Goal: Task Accomplishment & Management: Complete application form

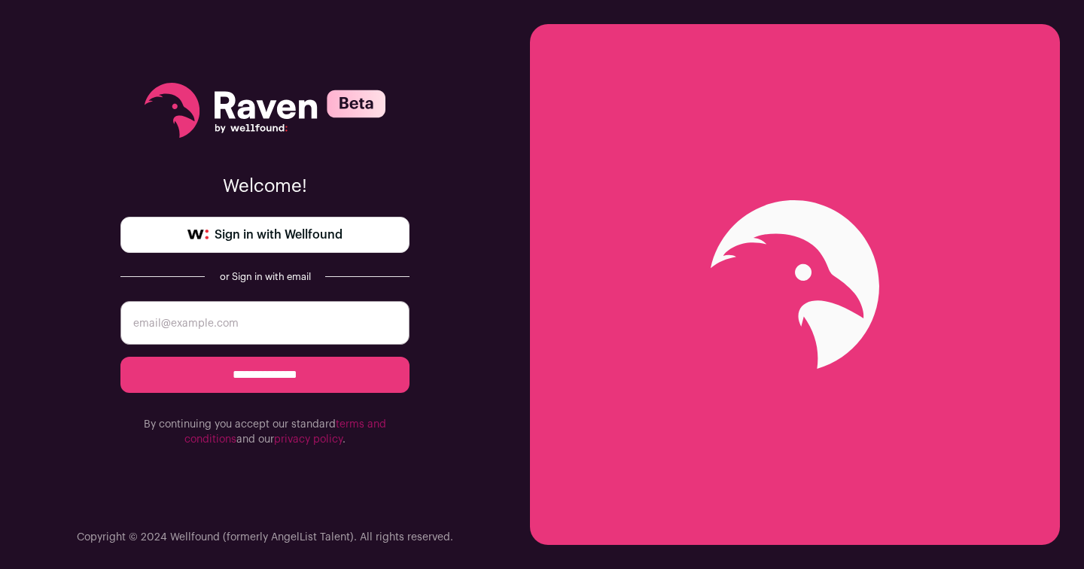
click at [336, 232] on span "Sign in with Wellfound" at bounding box center [279, 235] width 128 height 18
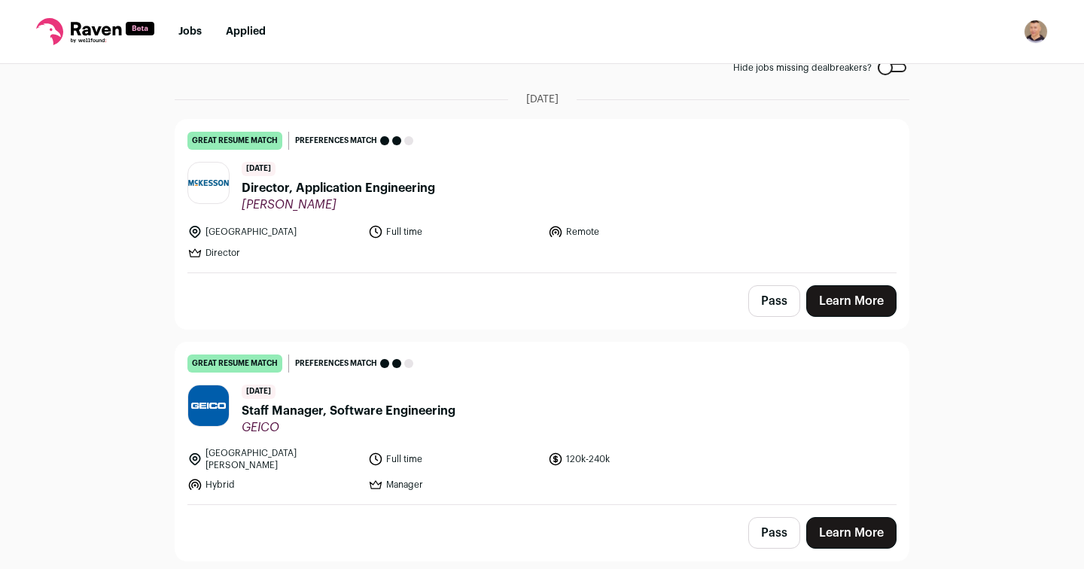
scroll to position [97, 0]
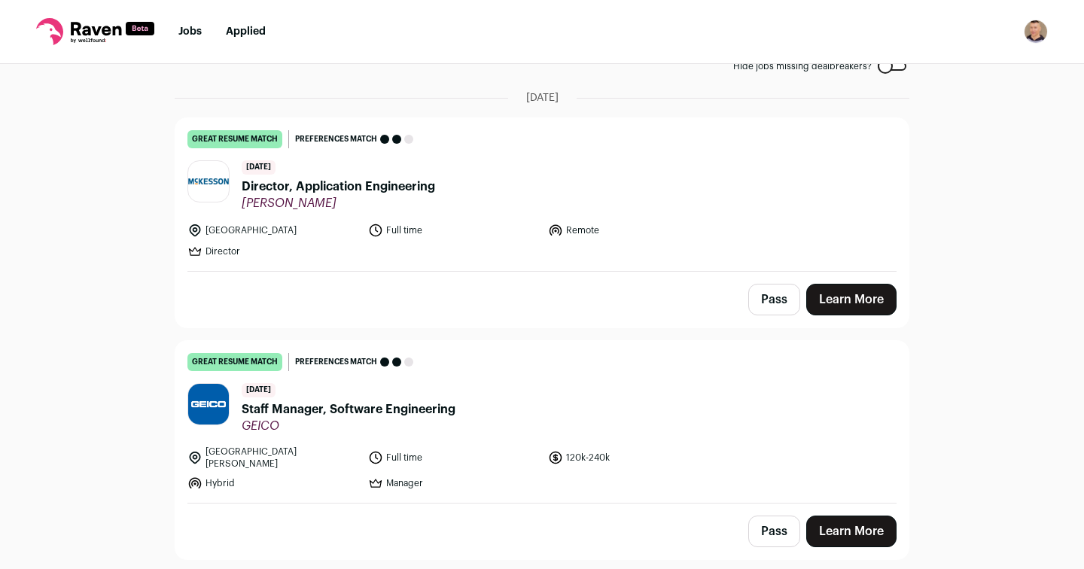
click at [863, 298] on link "Learn More" at bounding box center [851, 300] width 90 height 32
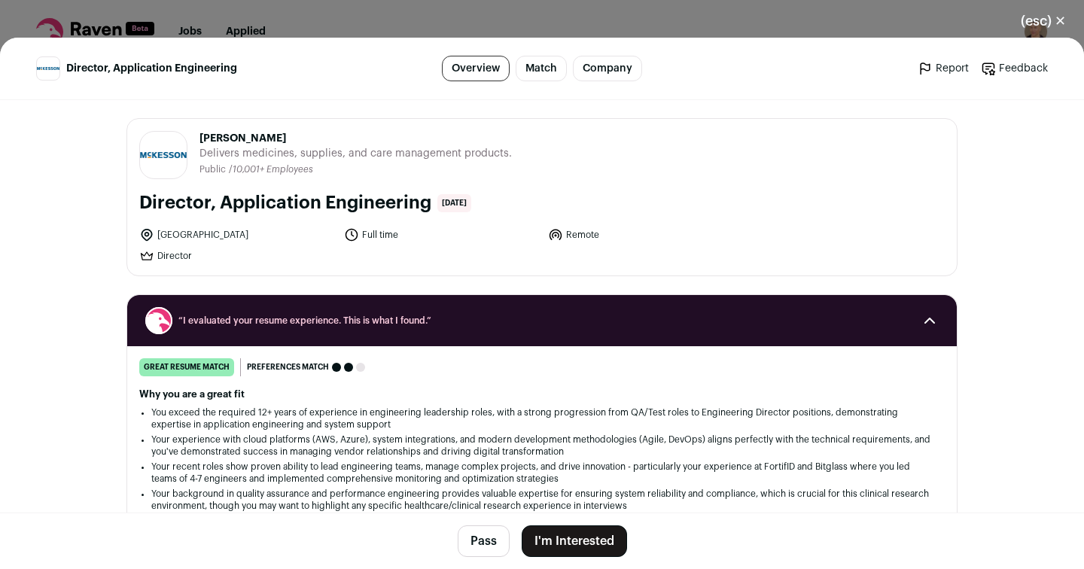
scroll to position [0, 0]
click at [1061, 21] on button "(esc) ✕" at bounding box center [1043, 21] width 81 height 33
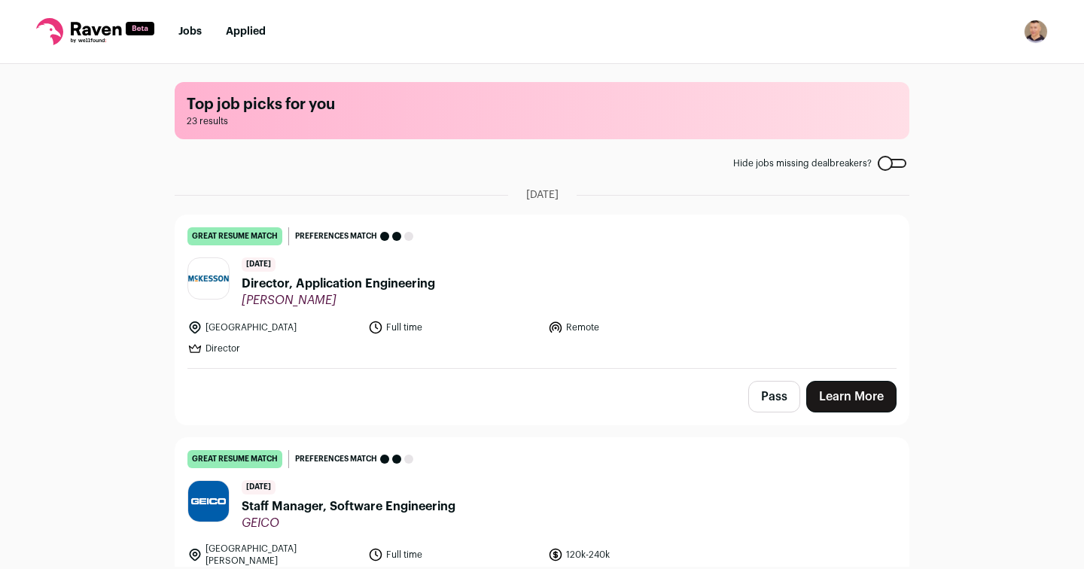
click at [1034, 32] on img "Open dropdown" at bounding box center [1036, 32] width 24 height 24
click at [964, 240] on div "Top job picks for you 23 results Hide jobs missing dealbreakers? [DATE] great r…" at bounding box center [542, 315] width 1084 height 503
click at [1034, 29] on img "Open dropdown" at bounding box center [1036, 32] width 24 height 24
click at [947, 62] on link "Settings" at bounding box center [964, 70] width 166 height 36
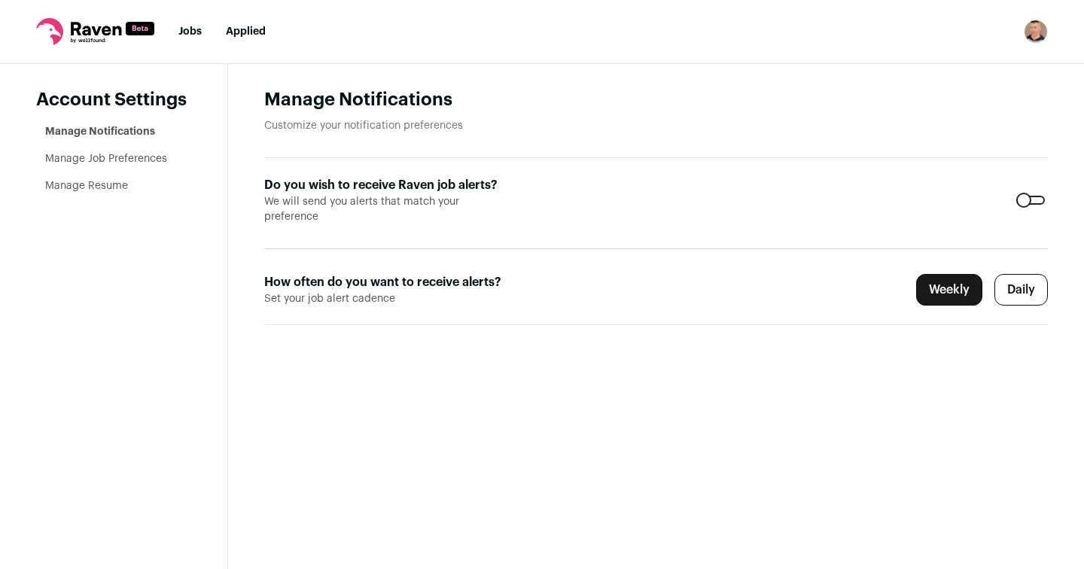
click at [107, 178] on li "Manage Resume" at bounding box center [118, 185] width 146 height 15
click at [105, 187] on link "Manage Resume" at bounding box center [86, 186] width 83 height 11
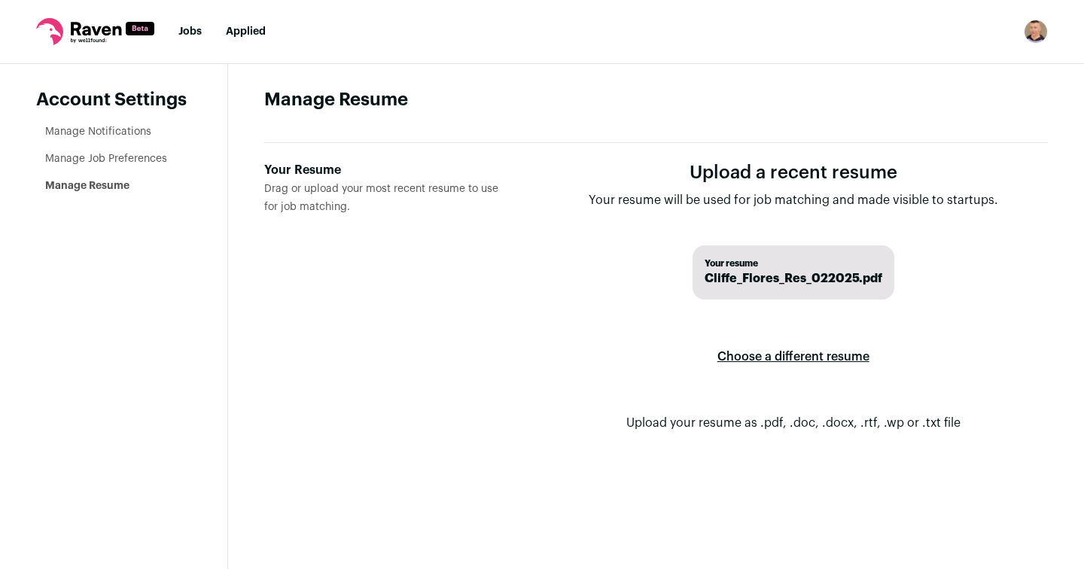
click at [817, 353] on label "Choose a different resume" at bounding box center [793, 357] width 152 height 42
click at [0, 0] on input "Your Resume Drag or upload your most recent resume to use for job matching." at bounding box center [0, 0] width 0 height 0
click at [117, 160] on link "Manage Job Preferences" at bounding box center [106, 159] width 122 height 11
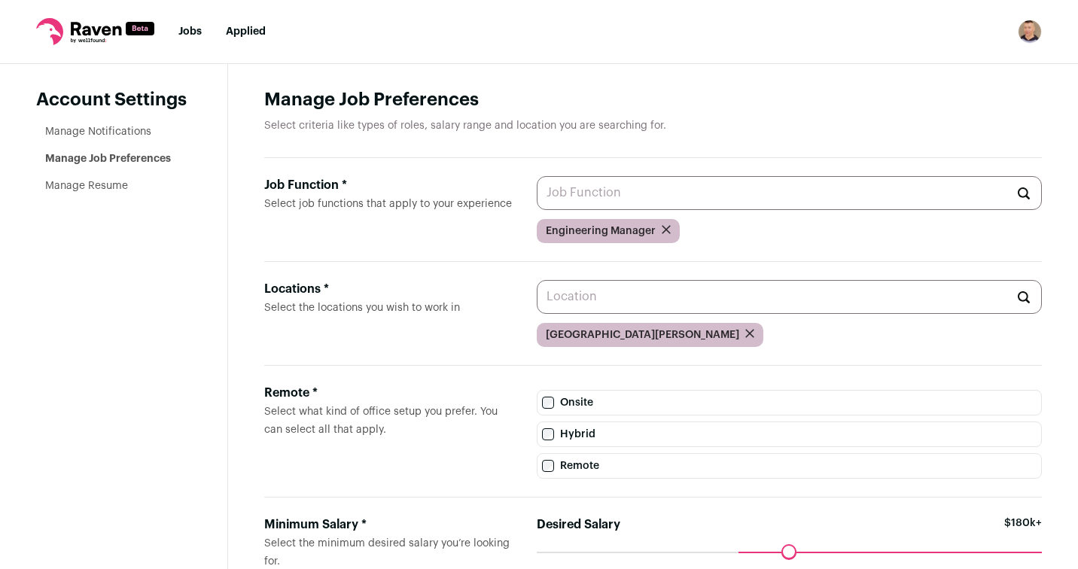
click at [121, 133] on link "Manage Notifications" at bounding box center [98, 131] width 106 height 11
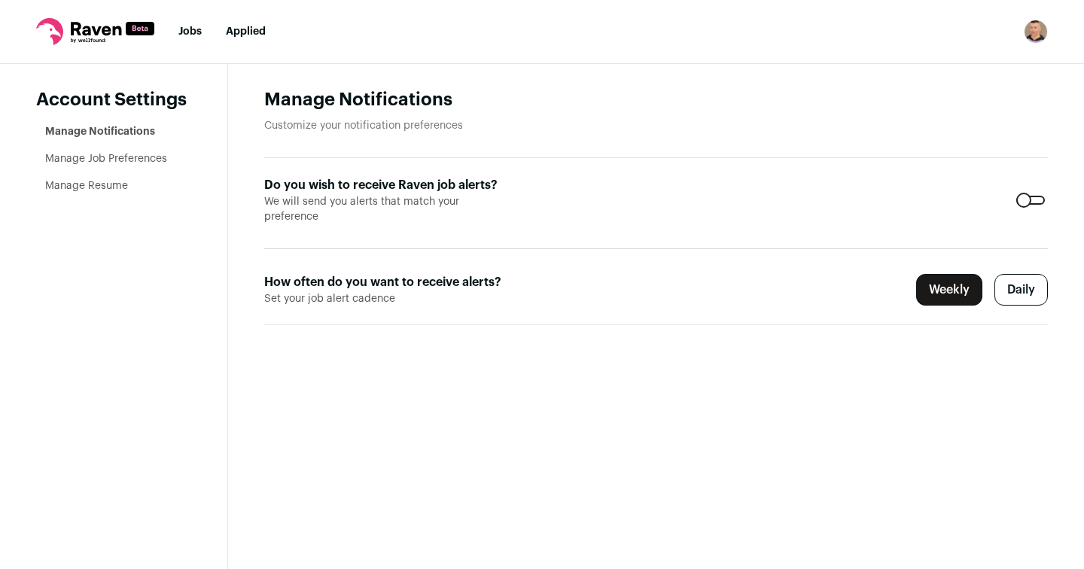
click at [191, 34] on link "Jobs" at bounding box center [189, 31] width 23 height 11
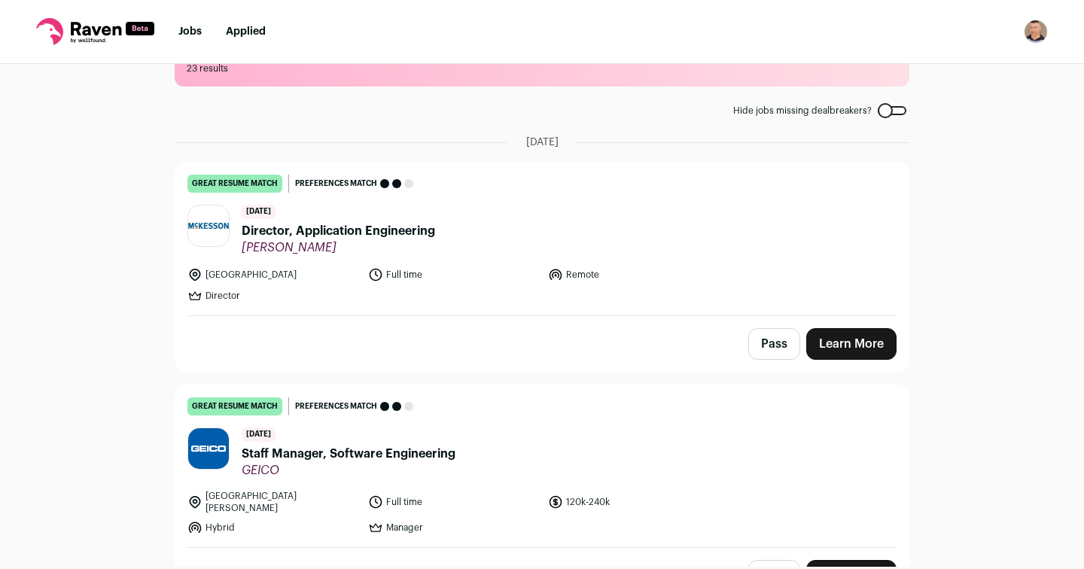
scroll to position [78, 0]
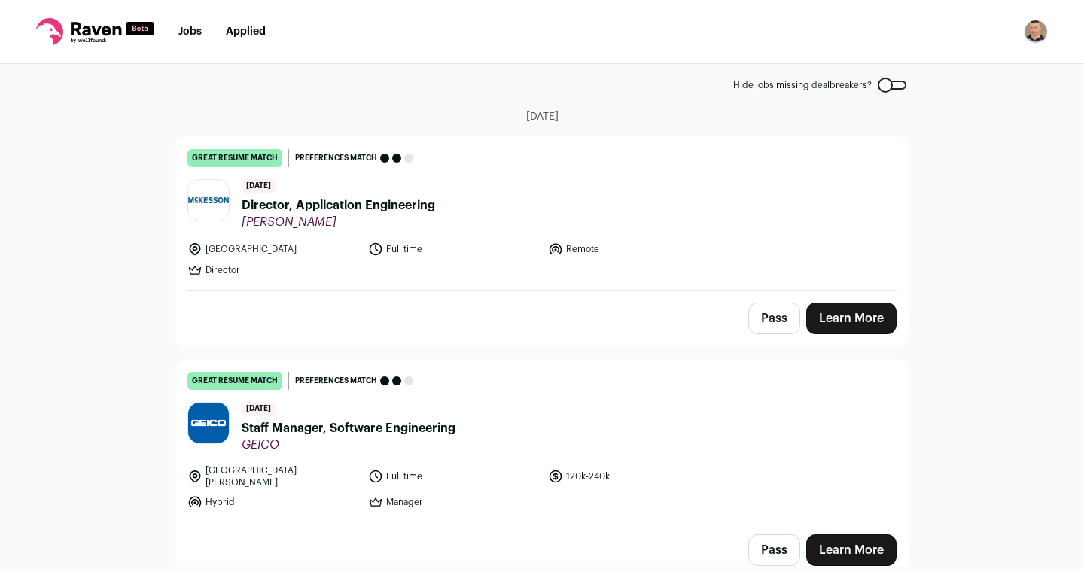
click at [853, 315] on link "Learn More" at bounding box center [851, 319] width 90 height 32
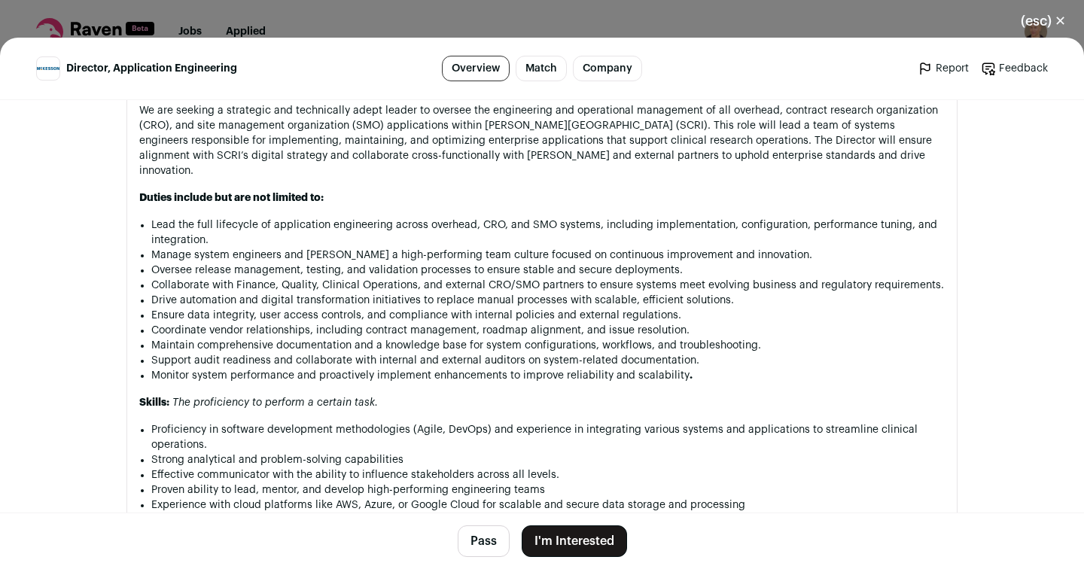
scroll to position [1069, 0]
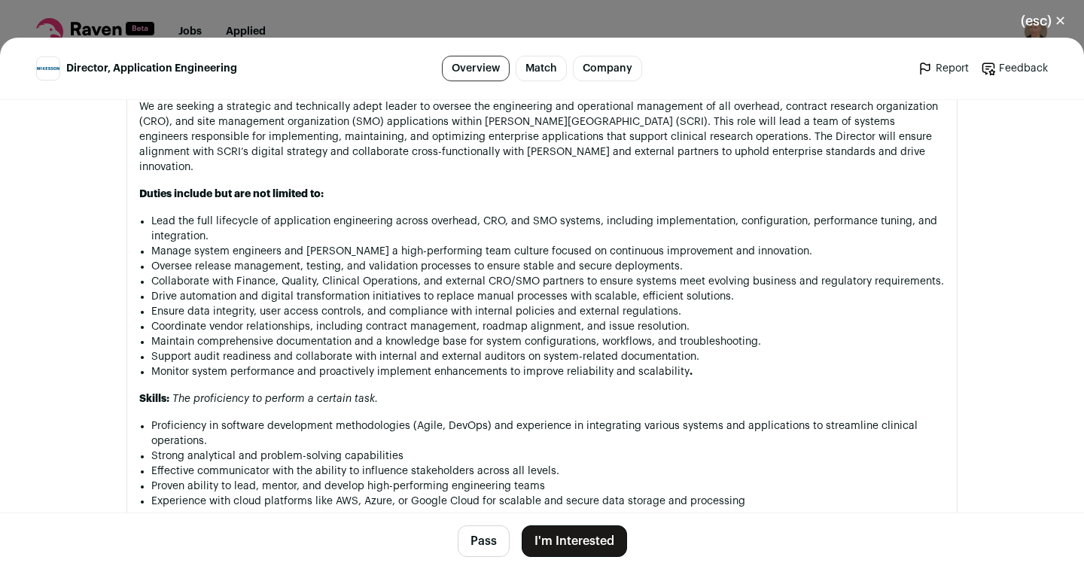
click at [569, 544] on button "I'm Interested" at bounding box center [574, 542] width 105 height 32
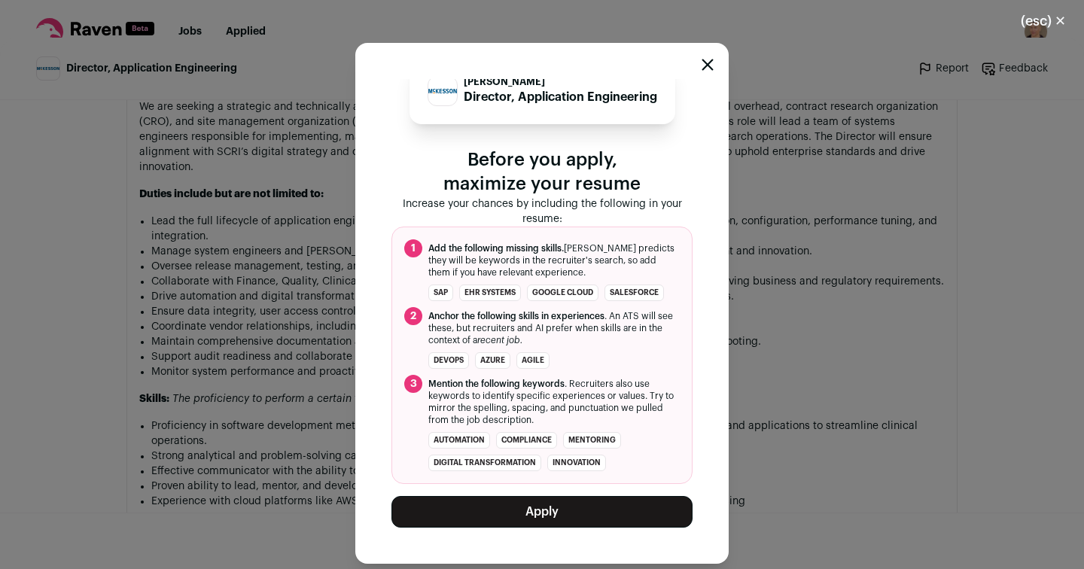
scroll to position [21, 0]
click at [542, 506] on button "Apply" at bounding box center [542, 512] width 301 height 32
